Goal: Answer question/provide support: Answer question/provide support

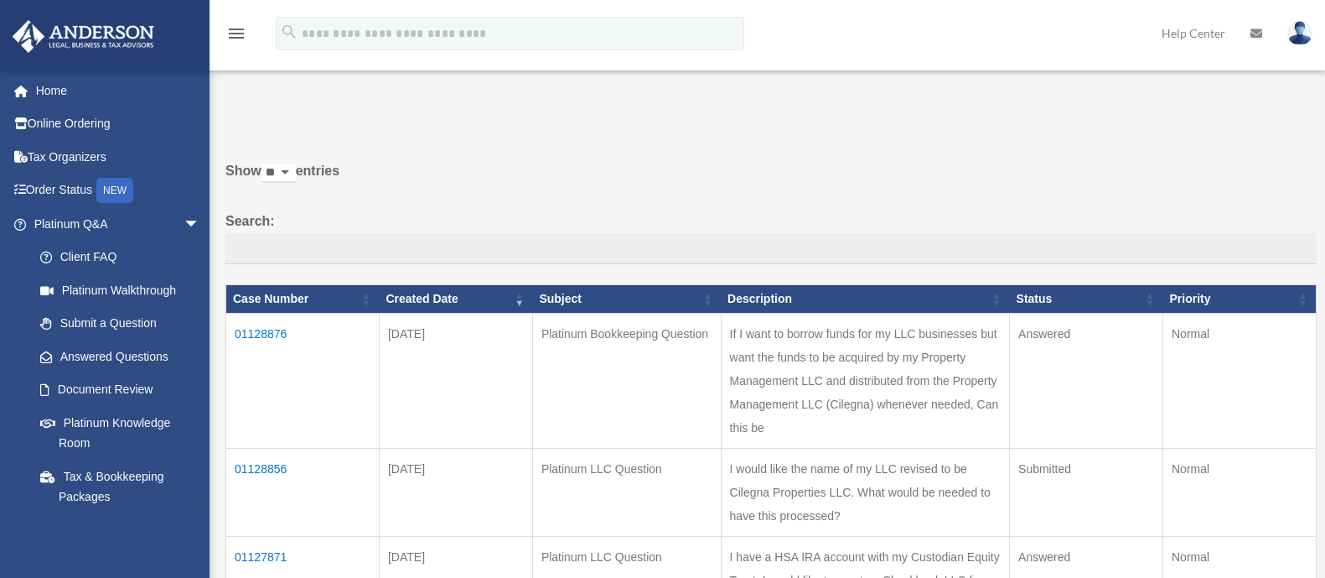
scroll to position [209, 0]
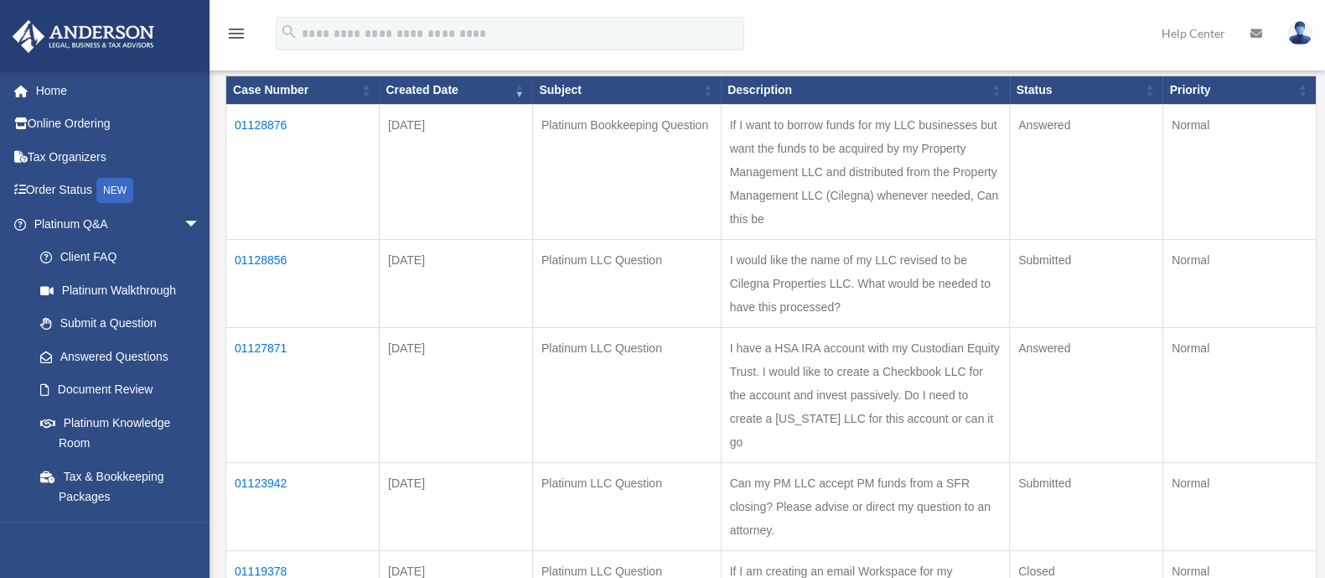
click at [283, 123] on td "01128876" at bounding box center [302, 172] width 153 height 135
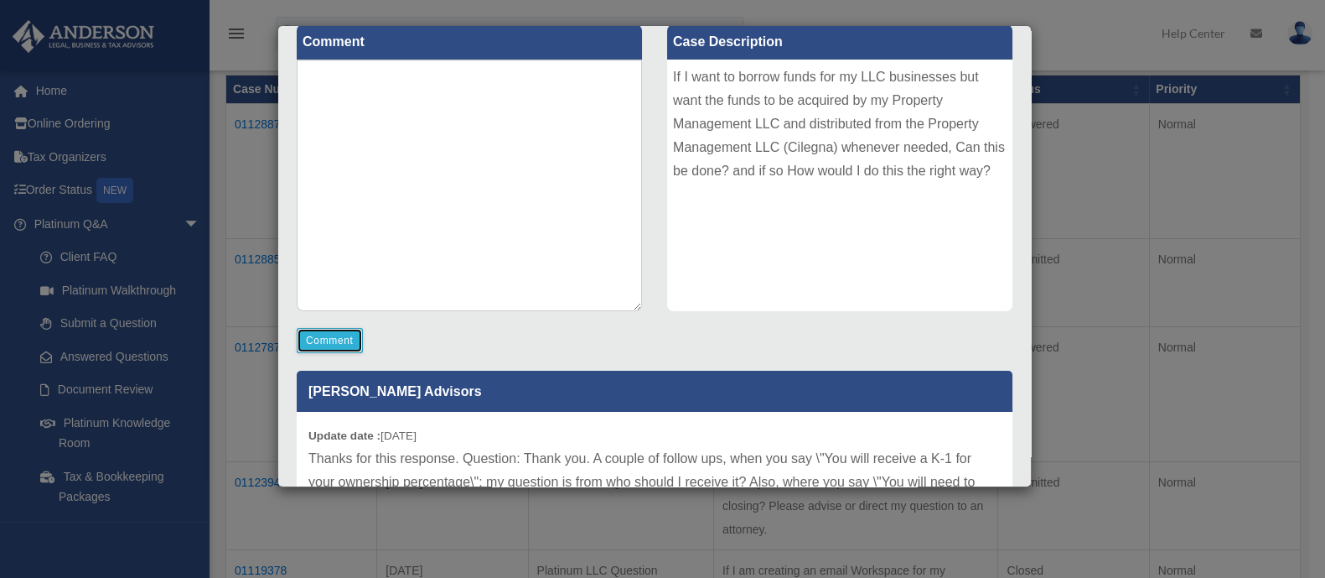
click at [343, 337] on button "Comment" at bounding box center [330, 340] width 66 height 25
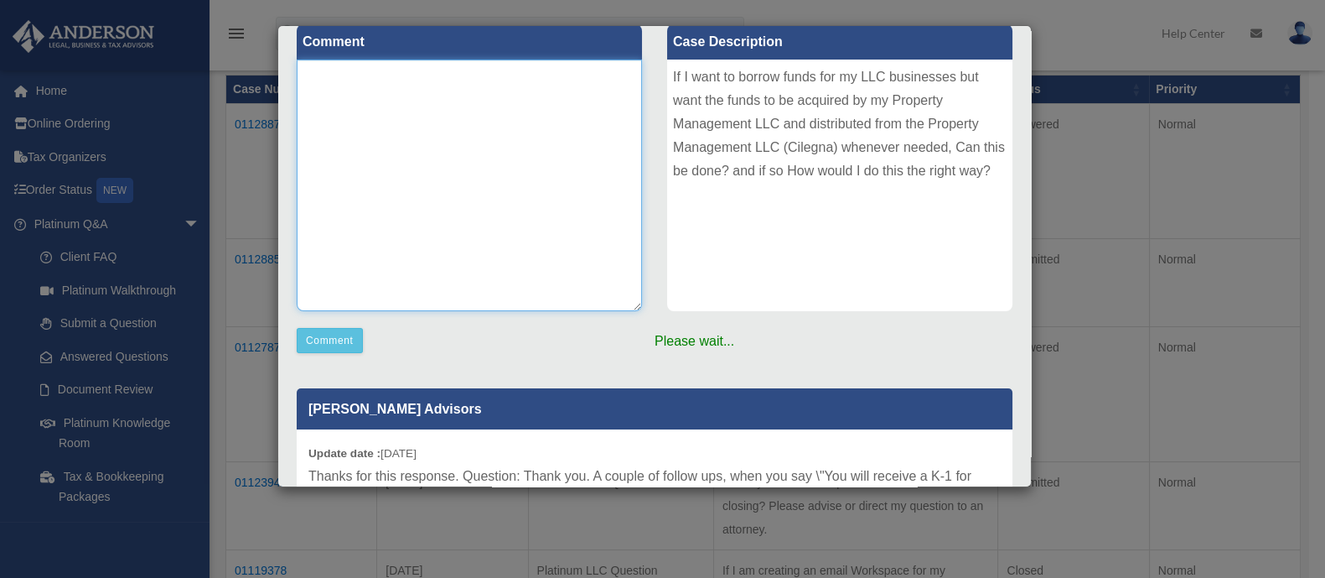
click at [452, 141] on textarea at bounding box center [469, 185] width 345 height 251
type textarea "****"
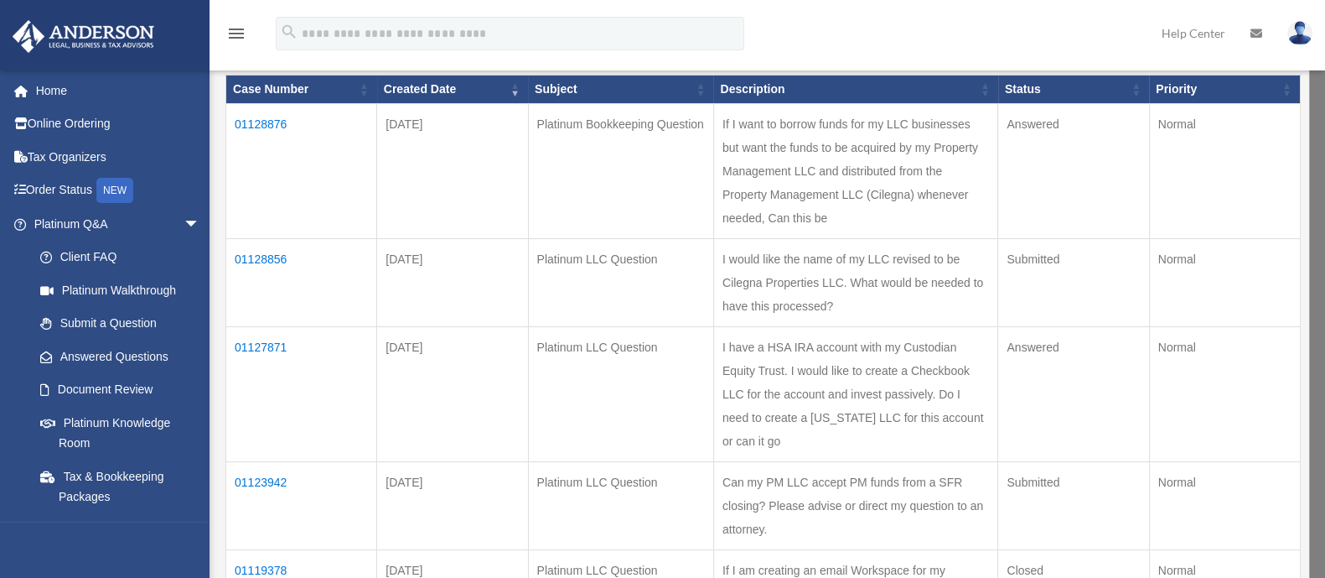
click at [277, 123] on td "01128876" at bounding box center [301, 171] width 151 height 135
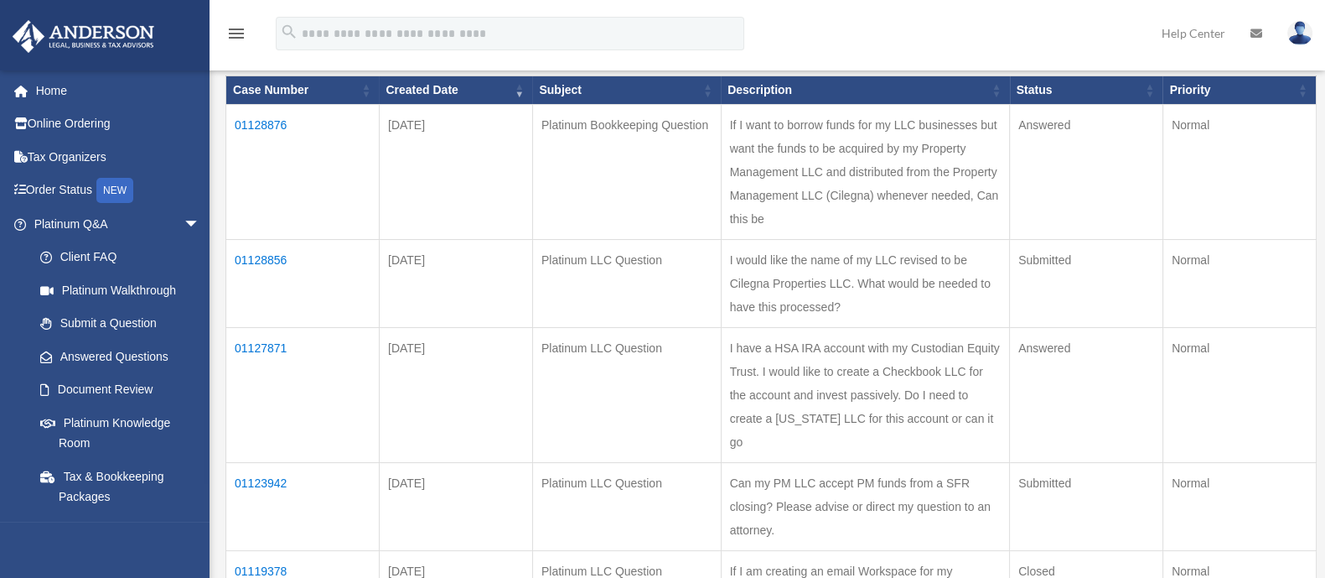
click at [272, 123] on td "01128876" at bounding box center [302, 172] width 153 height 135
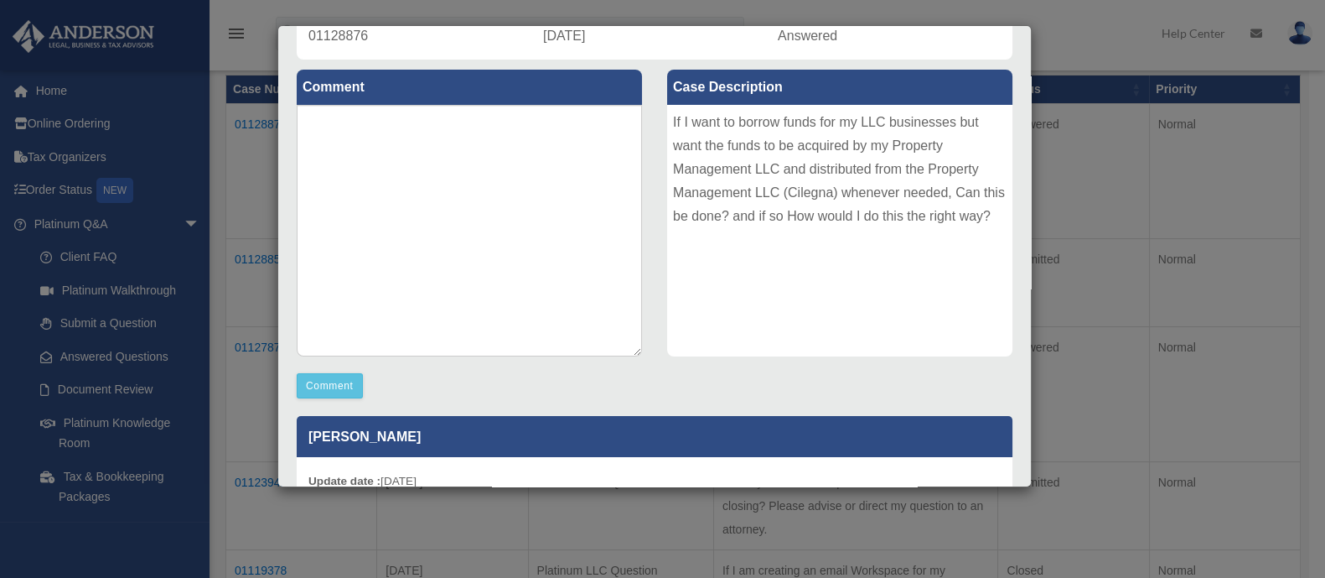
scroll to position [0, 0]
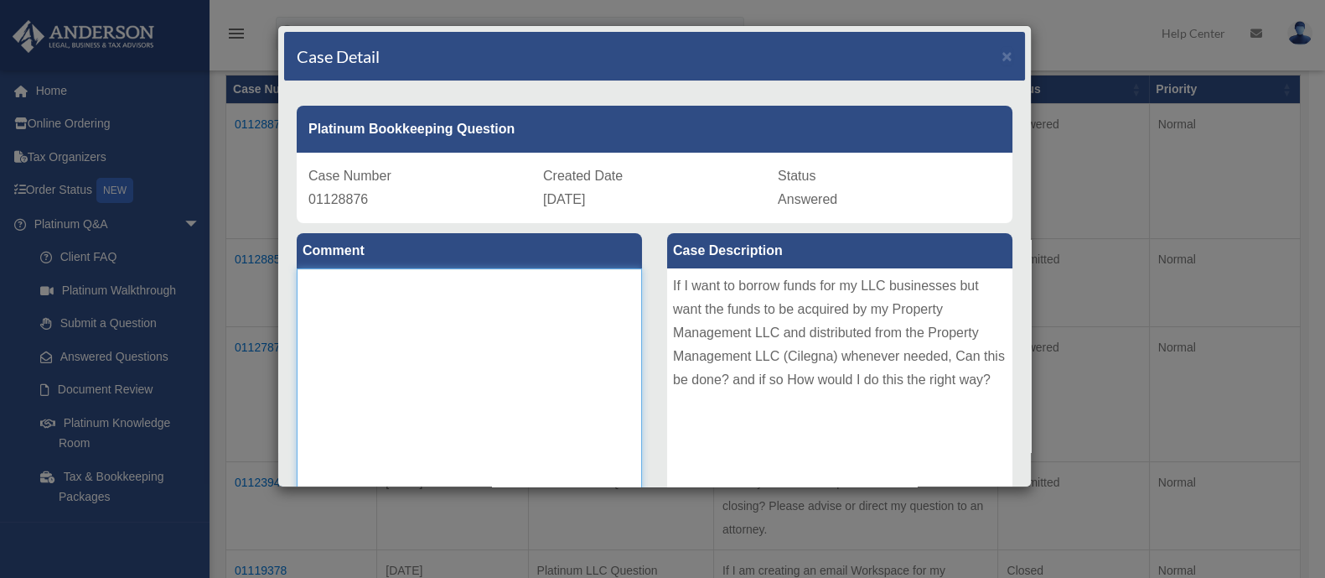
click at [420, 308] on textarea at bounding box center [469, 393] width 345 height 251
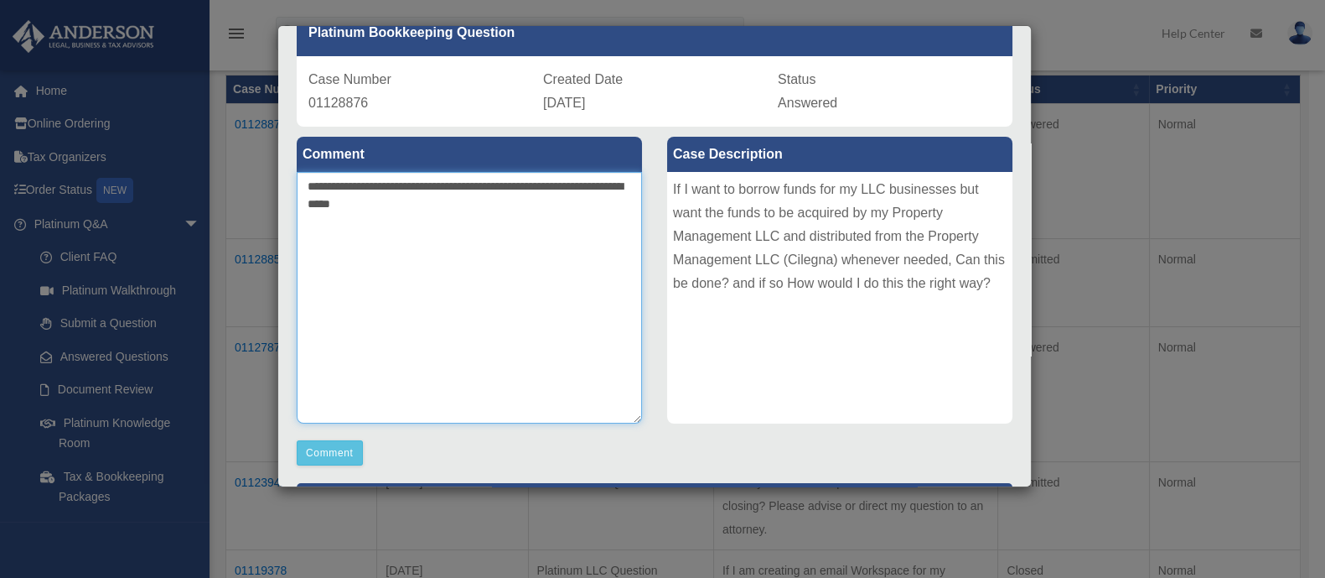
scroll to position [209, 0]
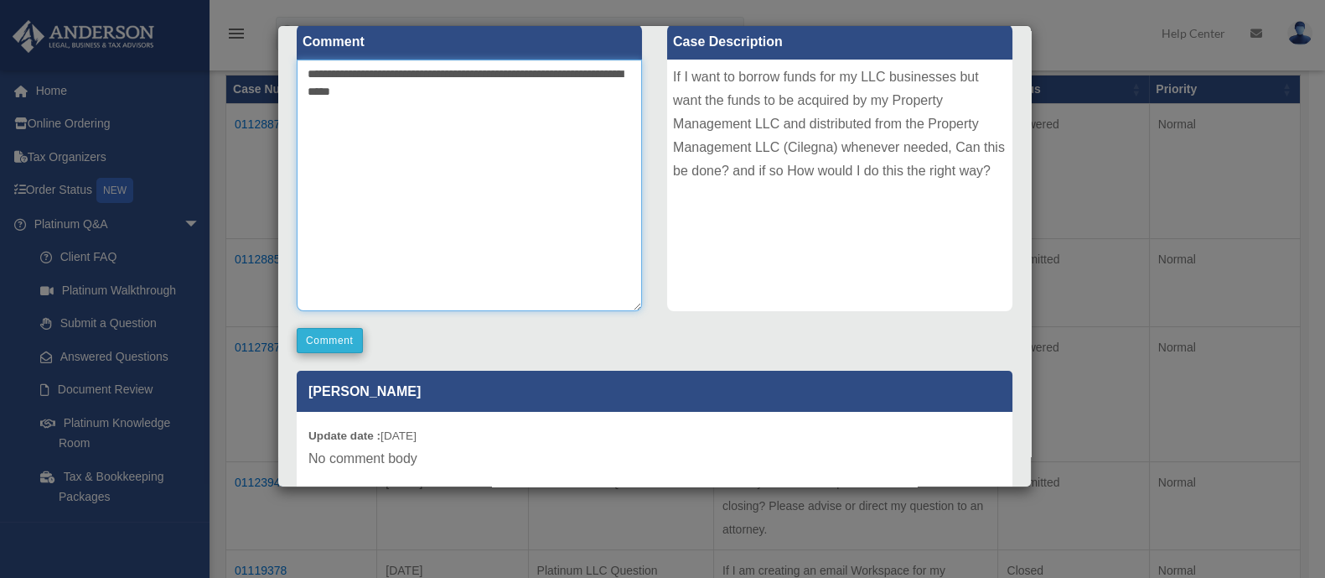
type textarea "**********"
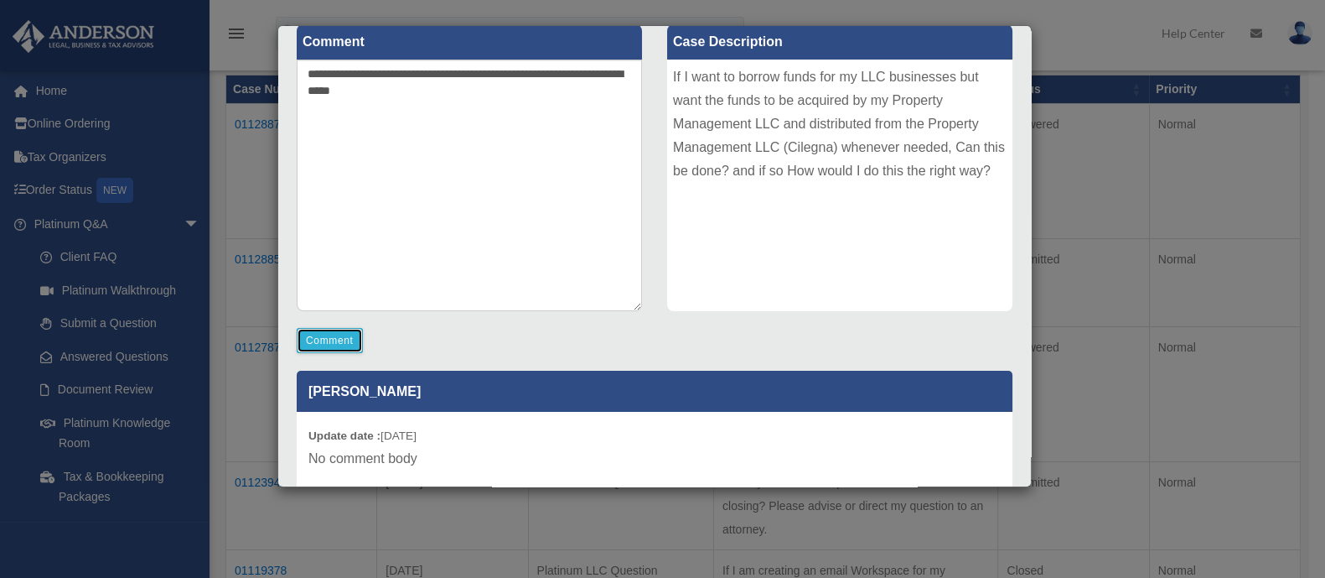
click at [312, 334] on button "Comment" at bounding box center [330, 340] width 66 height 25
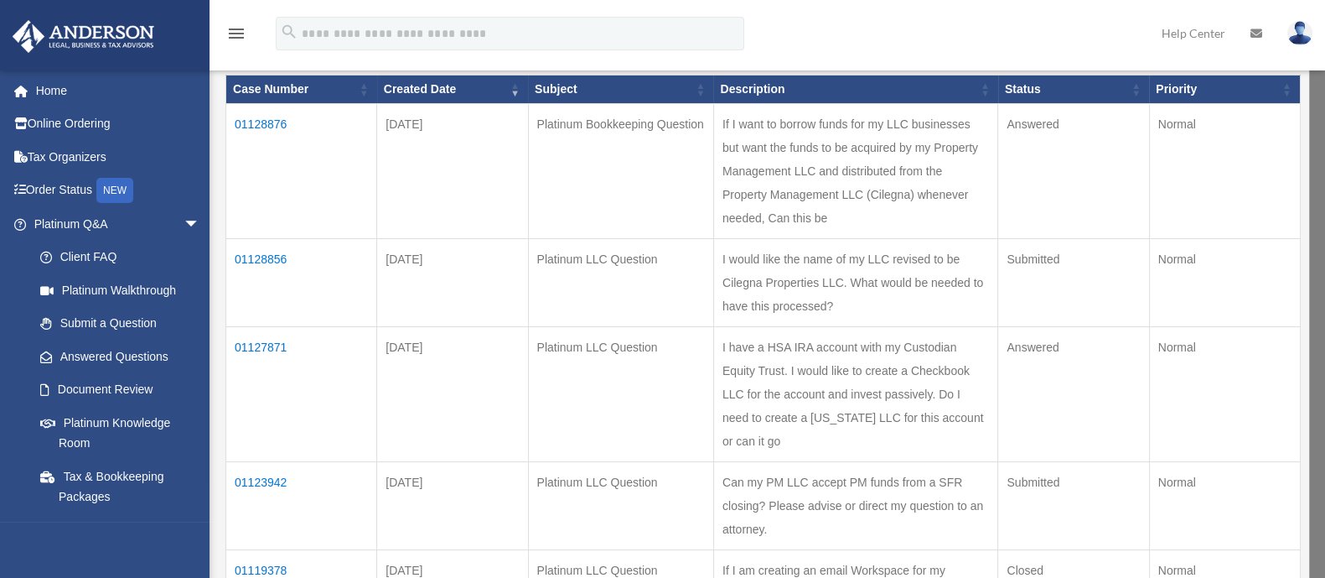
drag, startPoint x: 1019, startPoint y: 158, endPoint x: 1017, endPoint y: 89, distance: 68.8
click at [819, 273] on td "I would like the name of my LLC revised to be Cilegna Properties LLC. What woul…" at bounding box center [855, 283] width 284 height 88
click at [268, 346] on td "01127871" at bounding box center [301, 394] width 151 height 135
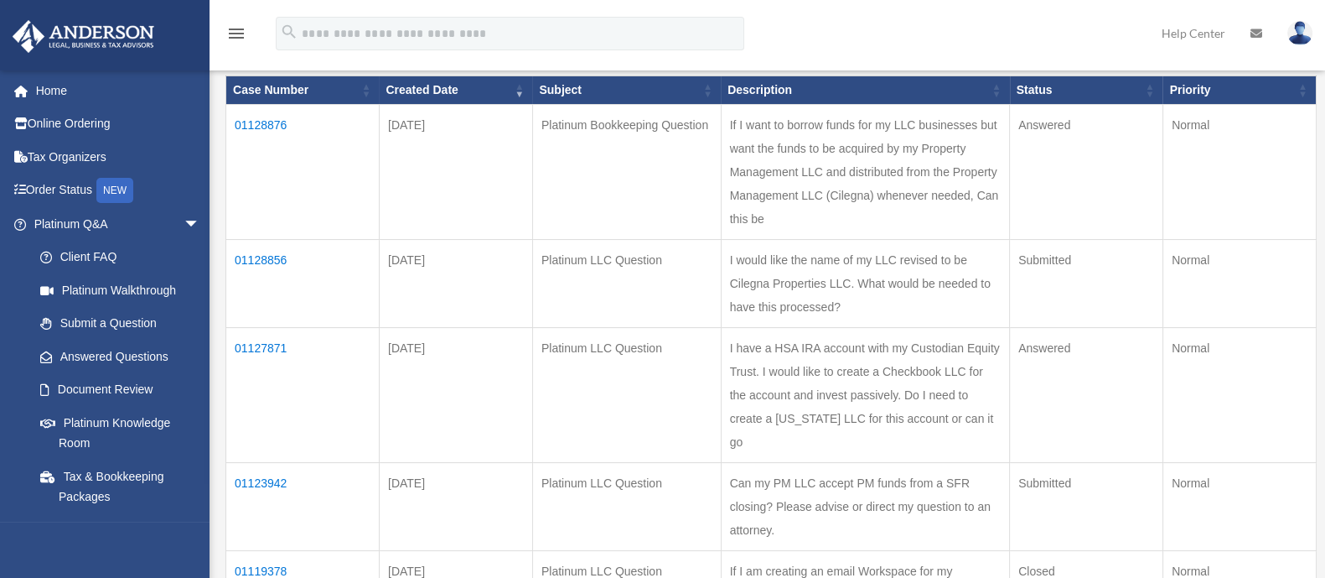
click at [271, 346] on td "01127871" at bounding box center [302, 395] width 153 height 135
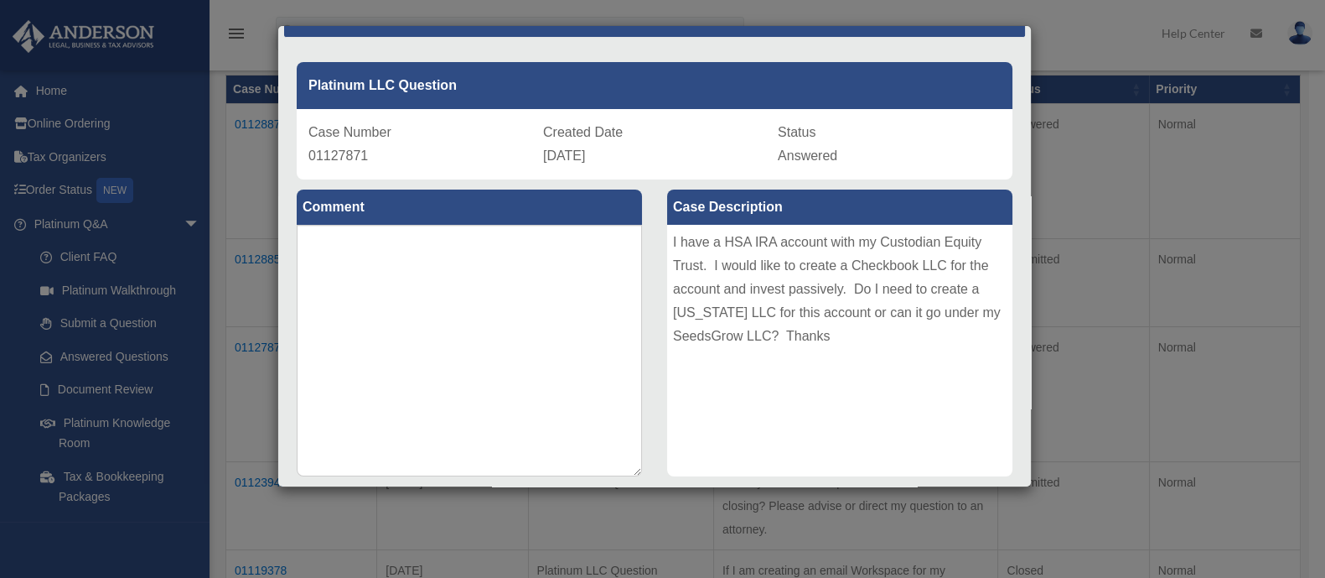
scroll to position [0, 0]
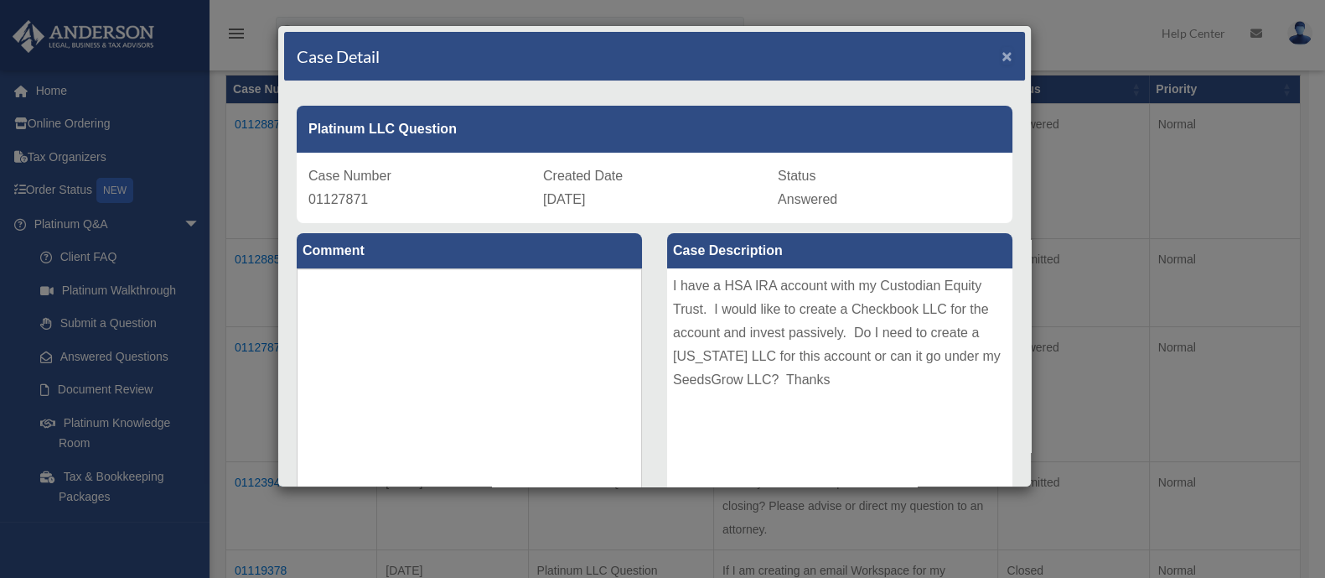
click at [1002, 52] on span "×" at bounding box center [1007, 55] width 11 height 19
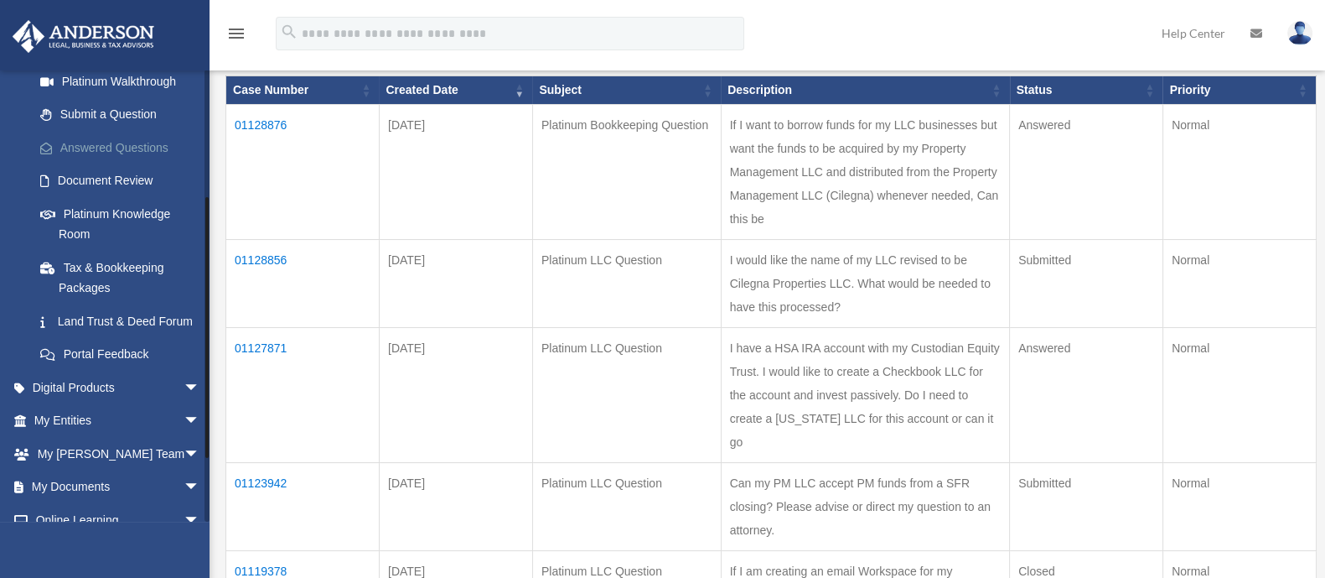
scroll to position [314, 0]
